Goal: Task Accomplishment & Management: Use online tool/utility

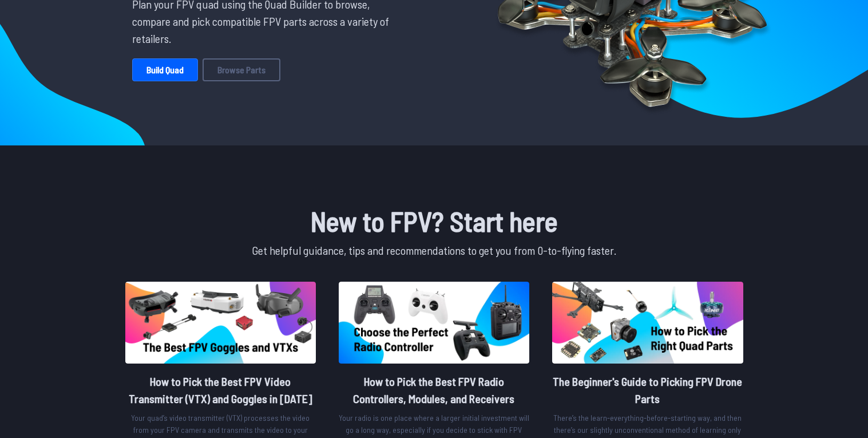
scroll to position [157, 0]
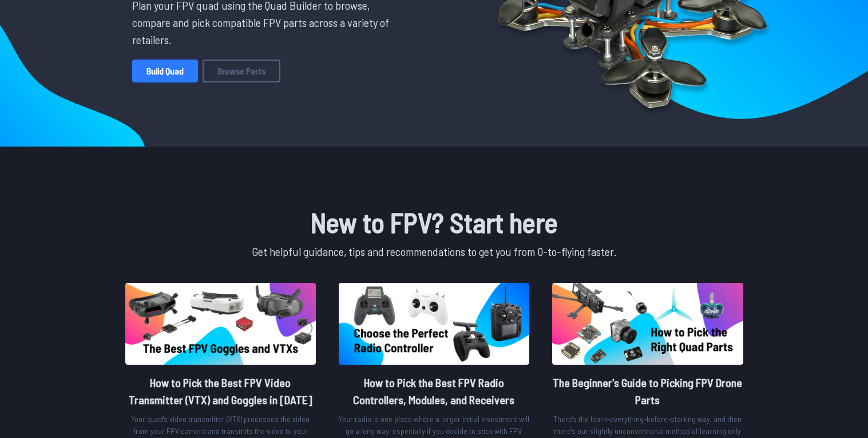
click at [148, 76] on link "Build Quad" at bounding box center [165, 71] width 66 height 23
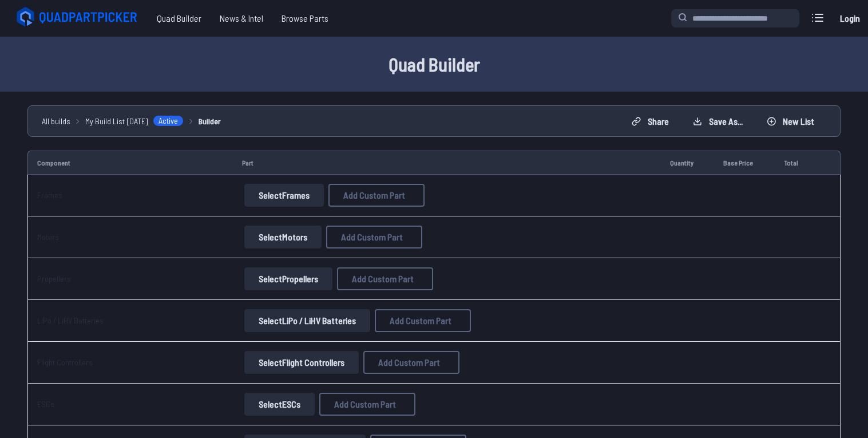
click at [278, 194] on button "Select Frames" at bounding box center [284, 195] width 80 height 23
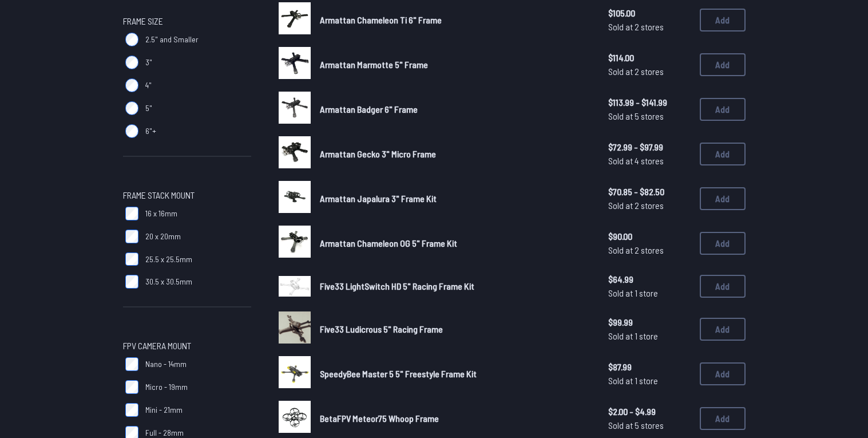
scroll to position [367, 0]
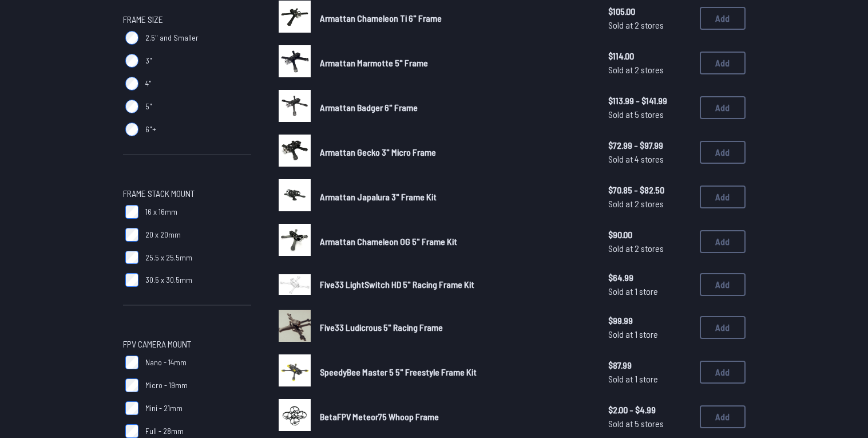
click at [410, 200] on span "Armattan Japalura 3" Frame Kit" at bounding box center [378, 196] width 117 height 11
click at [398, 200] on span "Armattan Japalura 3" Frame Kit" at bounding box center [378, 196] width 117 height 11
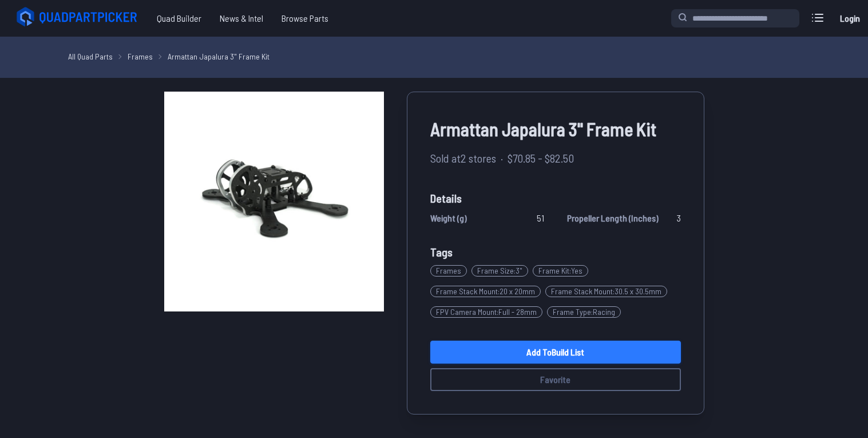
click at [643, 346] on link "Add to Build List" at bounding box center [555, 352] width 251 height 23
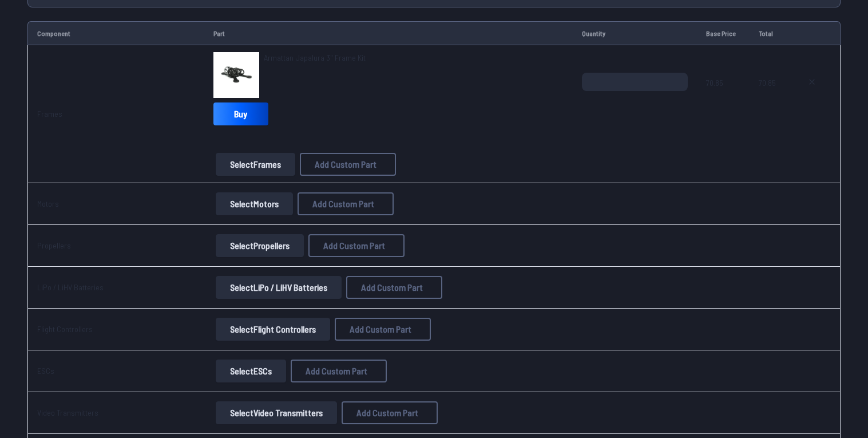
scroll to position [130, 0]
click at [228, 208] on button "Select Motors" at bounding box center [254, 203] width 77 height 23
click at [229, 205] on button "Select Motors" at bounding box center [254, 203] width 77 height 23
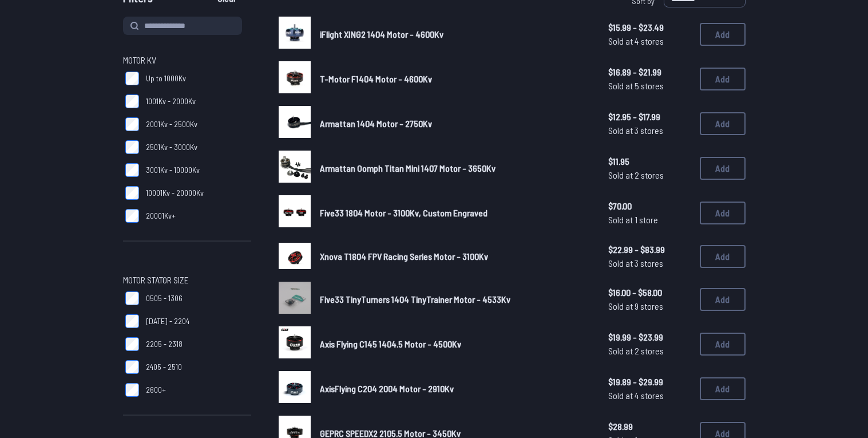
click at [221, 90] on label "Up to 1000Kv" at bounding box center [187, 78] width 128 height 23
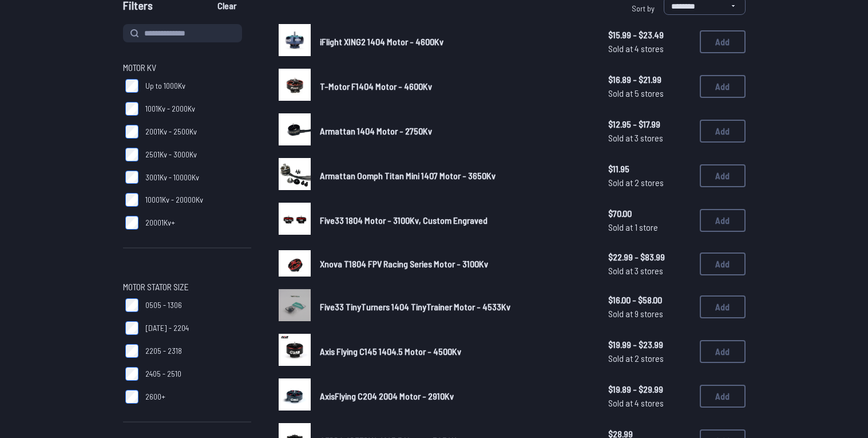
scroll to position [116, 0]
